Goal: Task Accomplishment & Management: Manage account settings

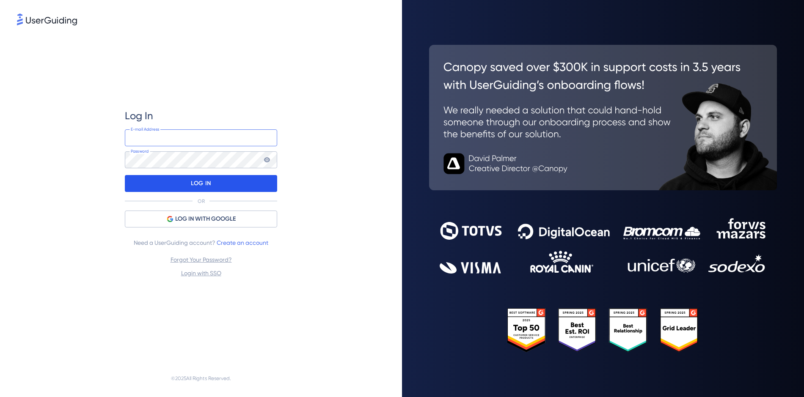
type input "laura@fieldhub.com"
click at [196, 185] on p "LOG IN" at bounding box center [201, 184] width 20 height 14
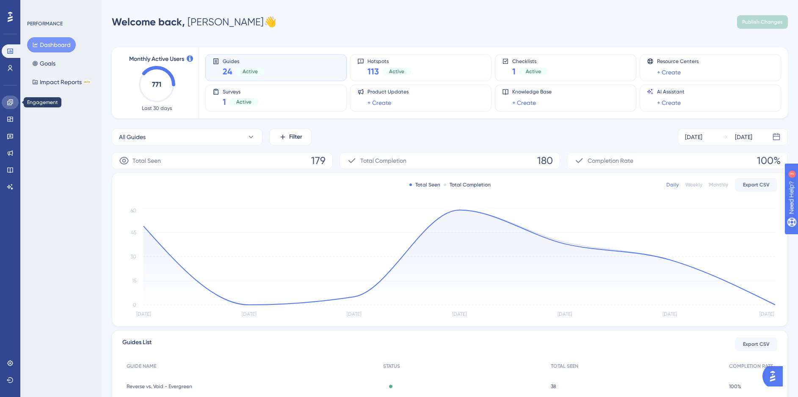
click at [11, 102] on icon at bounding box center [10, 102] width 6 height 6
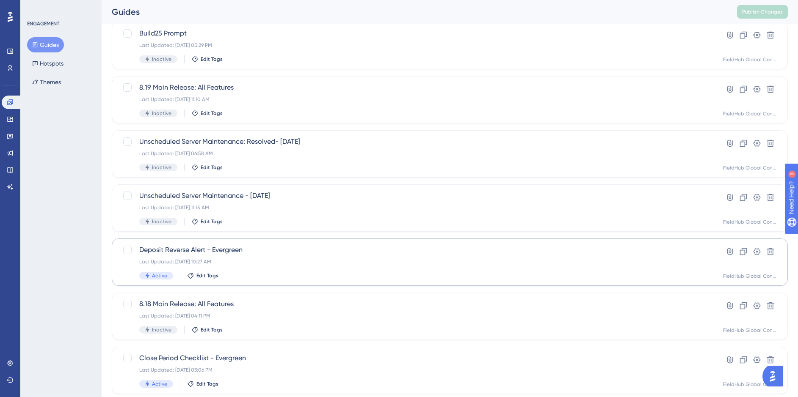
scroll to position [165, 0]
click at [282, 245] on span "Deposit Reverse Alert - Evergreen" at bounding box center [415, 249] width 553 height 10
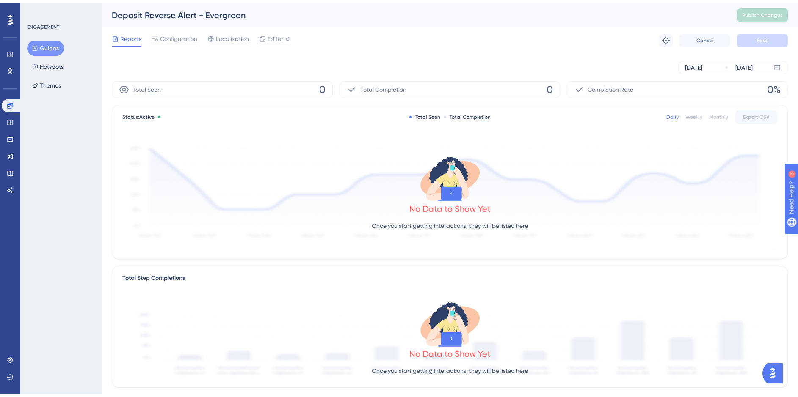
scroll to position [138, 0]
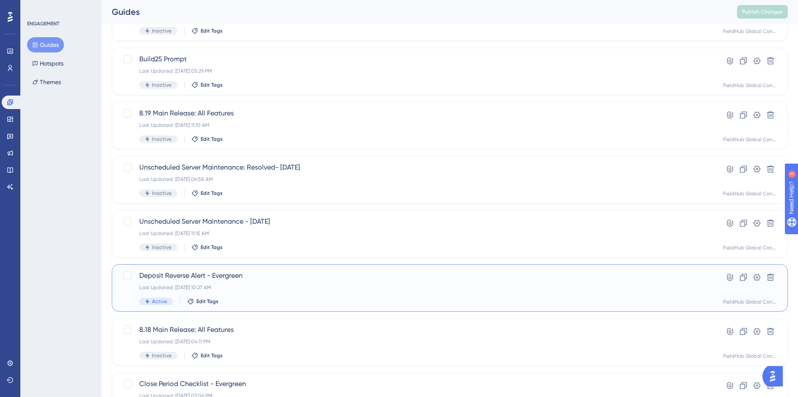
click at [249, 278] on span "Deposit Reverse Alert - Evergreen" at bounding box center [415, 276] width 553 height 10
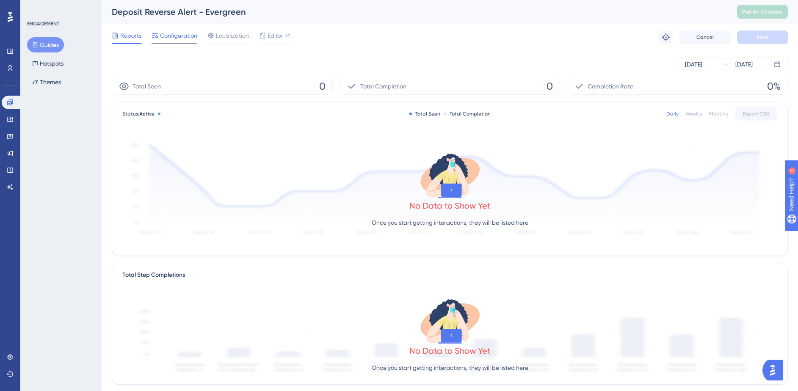
click at [171, 36] on span "Configuration" at bounding box center [178, 35] width 37 height 10
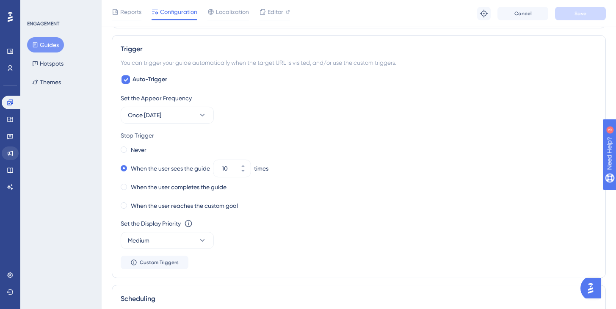
scroll to position [440, 0]
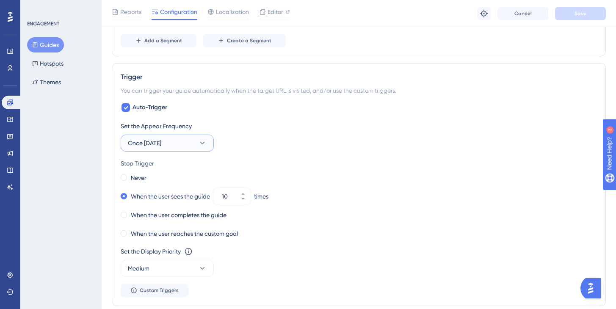
click at [199, 141] on icon at bounding box center [202, 143] width 8 height 8
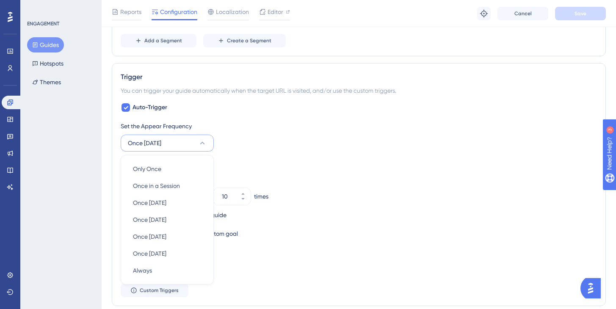
scroll to position [506, 0]
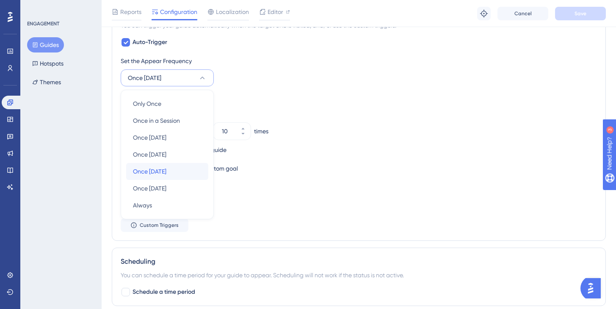
click at [179, 167] on div "Once in 30 days Once in 30 days" at bounding box center [167, 171] width 69 height 17
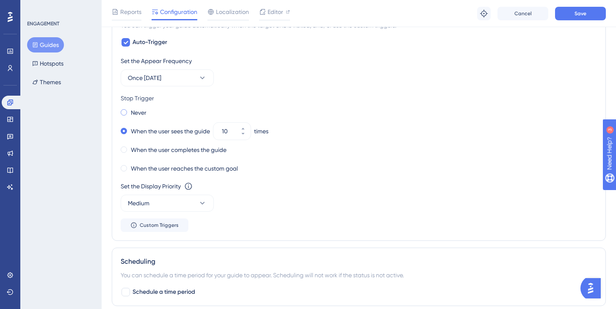
click at [140, 113] on label "Never" at bounding box center [139, 112] width 16 height 10
click at [591, 18] on button "Save" at bounding box center [580, 14] width 51 height 14
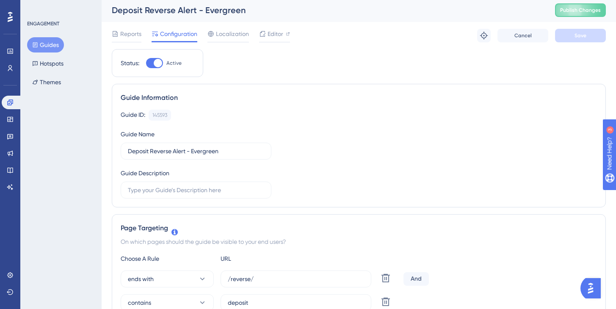
scroll to position [0, 0]
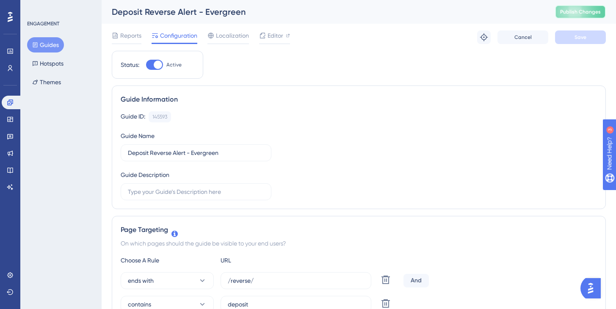
click at [590, 10] on span "Publish Changes" at bounding box center [580, 11] width 41 height 7
click at [273, 38] on span "Editor" at bounding box center [275, 35] width 16 height 10
